Goal: Contribute content

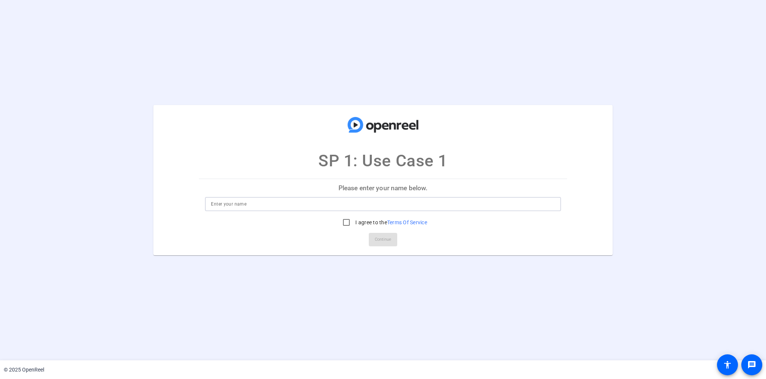
click at [347, 201] on input at bounding box center [383, 204] width 344 height 9
type input "Paras Jain"
click at [379, 287] on openreel-ugc-auth "SP 1: Use Case 1 Please enter your name below. Paras Jain I agree to the Terms …" at bounding box center [383, 180] width 766 height 361
click at [347, 222] on input "I agree to the Terms Of Service" at bounding box center [346, 222] width 15 height 15
checkbox input "true"
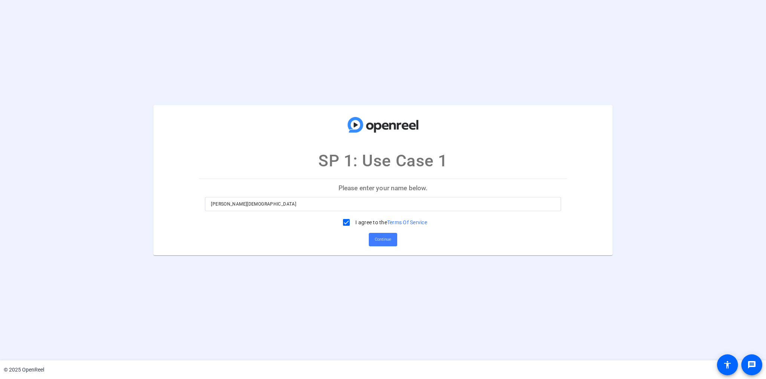
click at [378, 243] on span "Continue" at bounding box center [383, 239] width 16 height 11
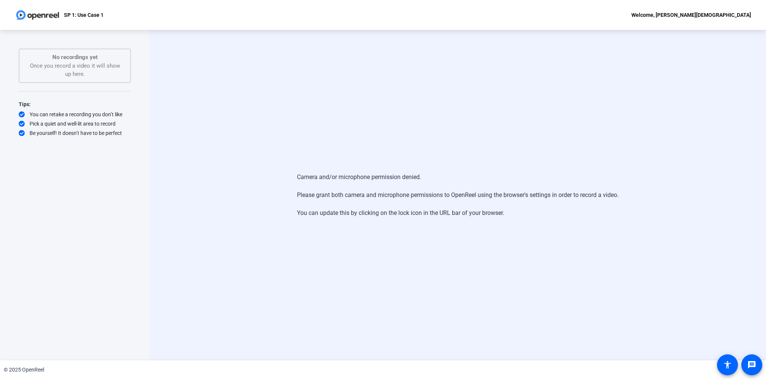
click at [205, 59] on div "Camera and/or microphone permission denied. Please grant both camera and microp…" at bounding box center [458, 195] width 617 height 331
click at [238, 101] on div "Camera and/or microphone permission denied. Please grant both camera and microp…" at bounding box center [458, 195] width 617 height 331
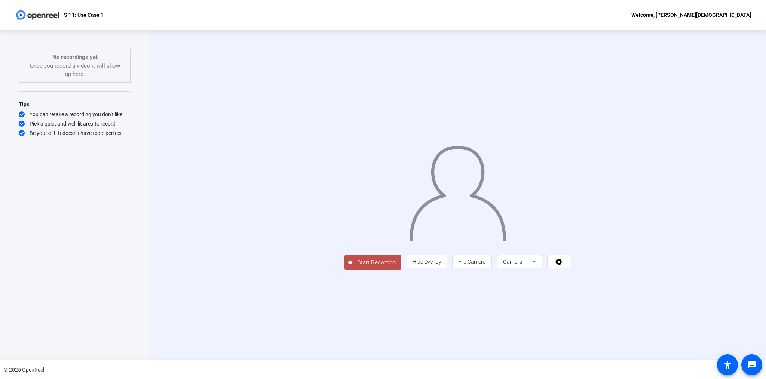
click at [523, 265] on span "Camera" at bounding box center [512, 262] width 19 height 6
click at [558, 339] on div at bounding box center [383, 189] width 766 height 379
click at [563, 266] on icon at bounding box center [559, 261] width 9 height 7
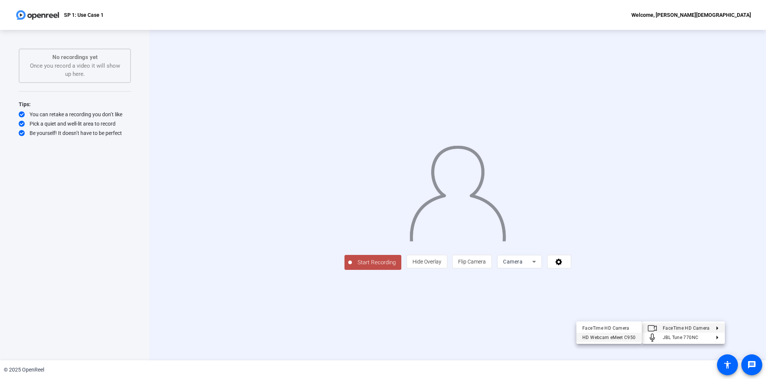
click at [627, 336] on div "HD Webcam eMeet C950" at bounding box center [609, 337] width 53 height 9
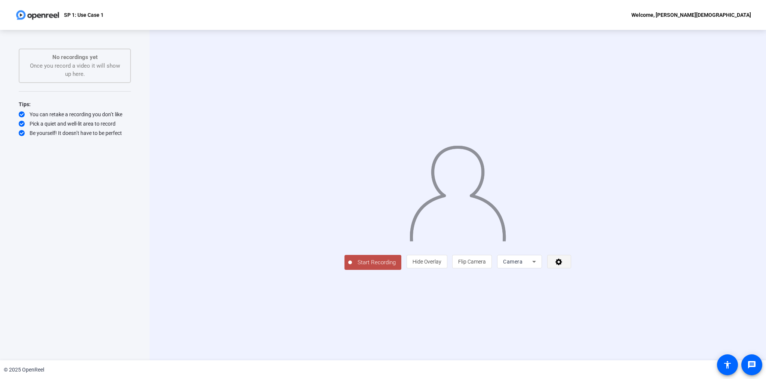
click at [562, 266] on icon at bounding box center [559, 262] width 7 height 7
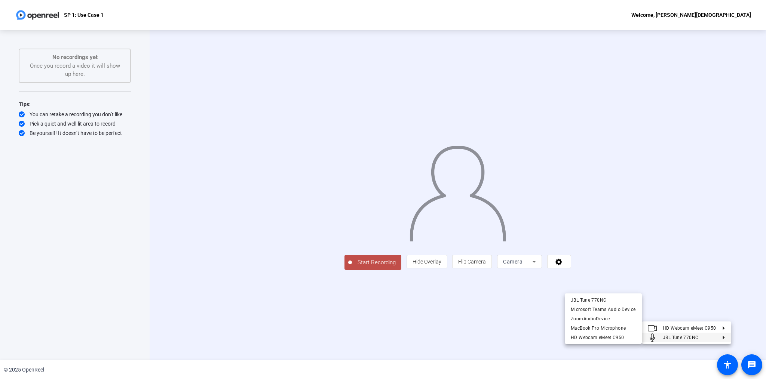
click at [534, 352] on div at bounding box center [383, 189] width 766 height 379
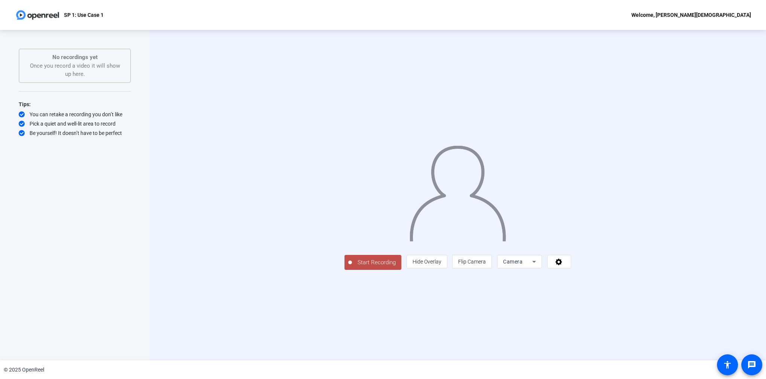
click at [352, 267] on span "Start Recording" at bounding box center [376, 263] width 49 height 9
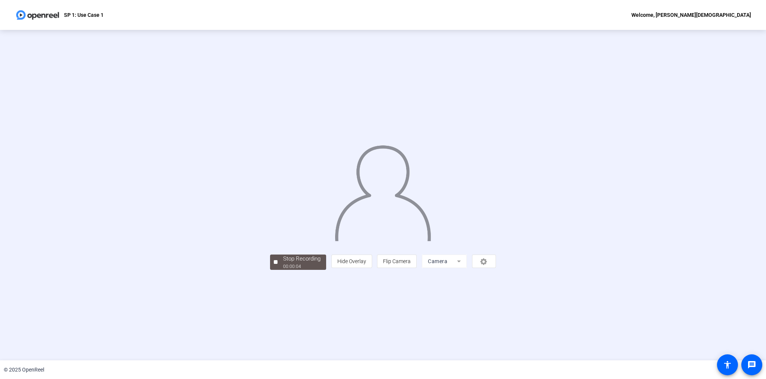
click at [270, 190] on div at bounding box center [383, 184] width 226 height 127
click at [496, 268] on div "person Hide Overlay flip Flip Camera Camera" at bounding box center [413, 261] width 165 height 13
click at [283, 263] on div "Stop Recording" at bounding box center [301, 259] width 37 height 9
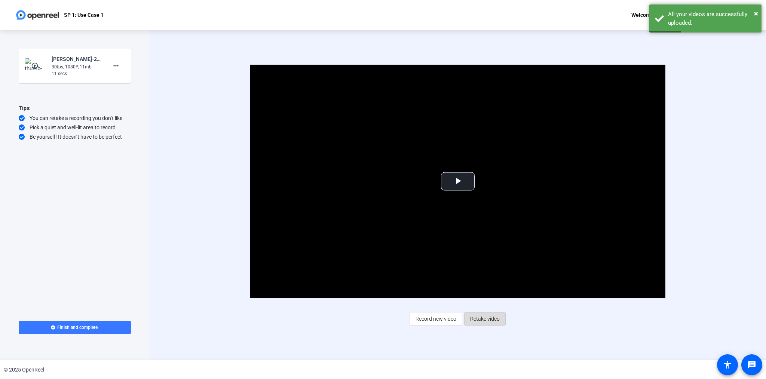
click at [480, 319] on span "Retake video" at bounding box center [485, 319] width 30 height 14
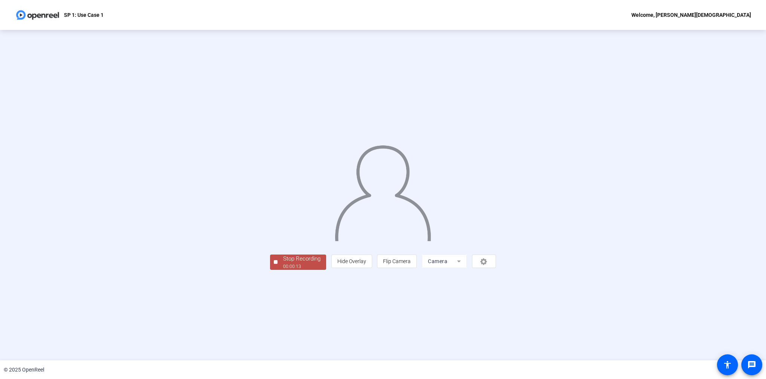
click at [283, 263] on div "Stop Recording" at bounding box center [301, 259] width 37 height 9
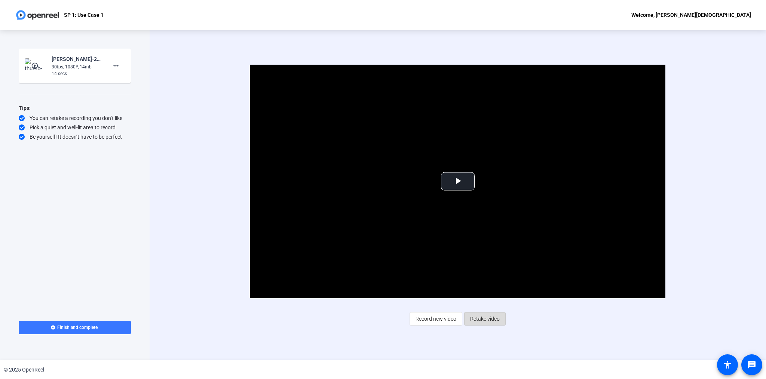
click at [476, 320] on span "Retake video" at bounding box center [485, 319] width 30 height 14
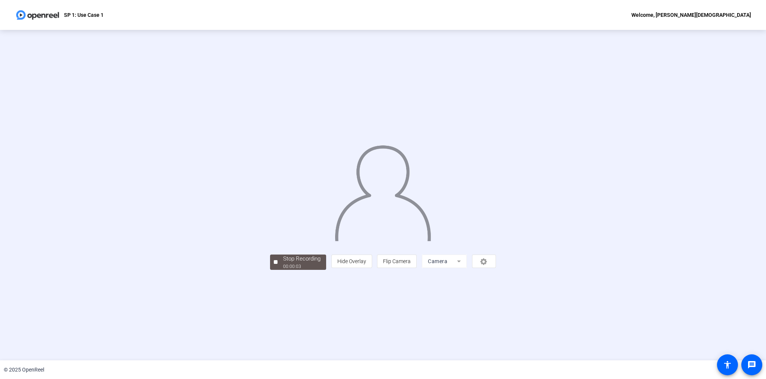
click at [46, 15] on img at bounding box center [37, 14] width 45 height 15
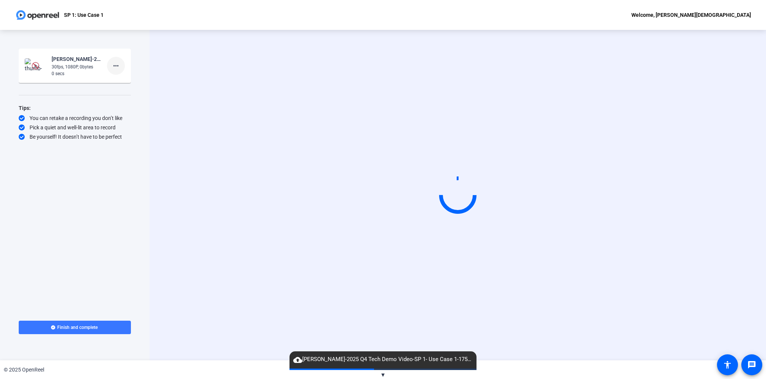
click at [114, 68] on mat-icon "more_horiz" at bounding box center [115, 65] width 9 height 9
click at [127, 77] on span "Delete clip" at bounding box center [128, 81] width 30 height 9
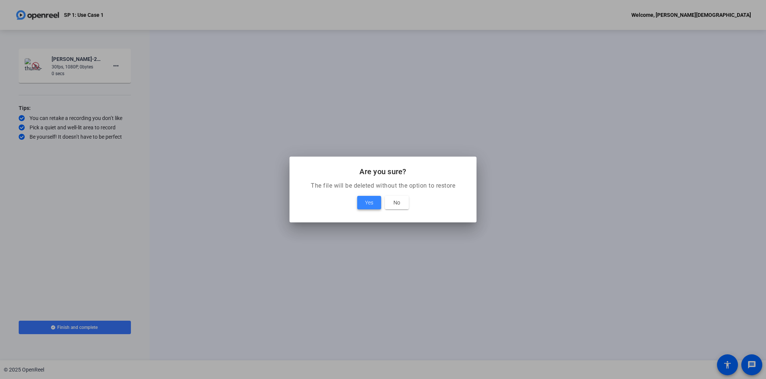
click at [371, 207] on span "Yes" at bounding box center [369, 202] width 8 height 9
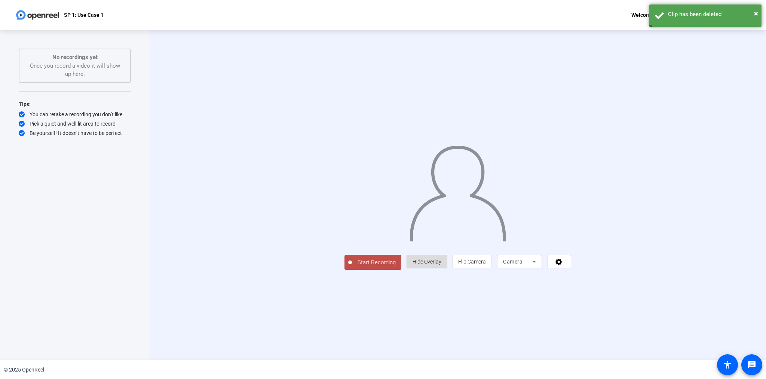
click at [441, 265] on span "Hide Overlay" at bounding box center [427, 262] width 29 height 6
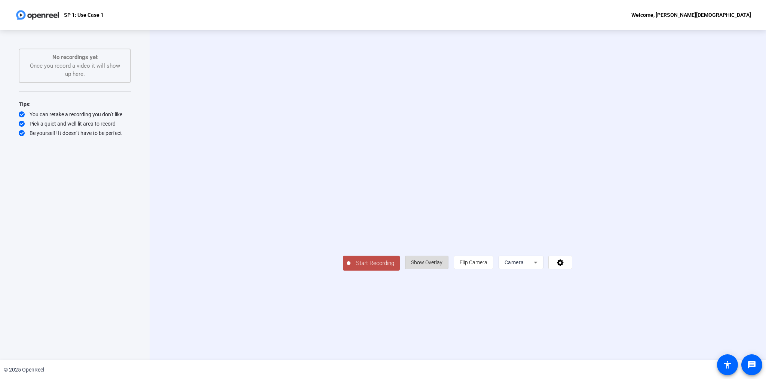
click at [443, 266] on span "Show Overlay" at bounding box center [426, 263] width 31 height 6
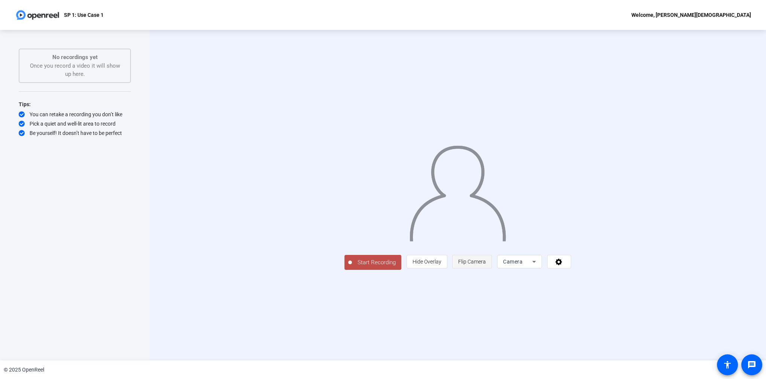
click at [486, 265] on span "Flip Camera" at bounding box center [472, 262] width 28 height 6
